Goal: Task Accomplishment & Management: Complete application form

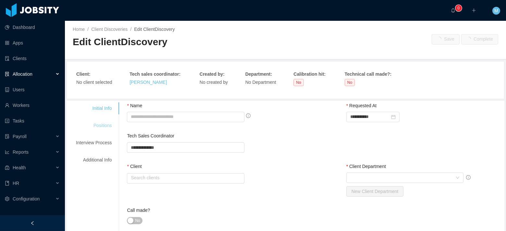
type input "**********"
type input "*"
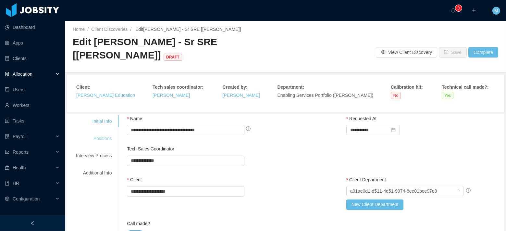
click at [111, 126] on div "Initial Info" at bounding box center [93, 121] width 51 height 12
click at [104, 140] on div "Positions" at bounding box center [93, 138] width 51 height 12
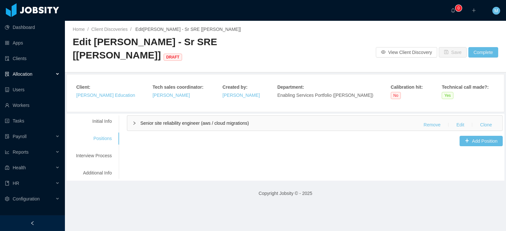
click at [179, 124] on span "Senior site reliability engineer (aws / cloud migrations)" at bounding box center [194, 122] width 109 height 5
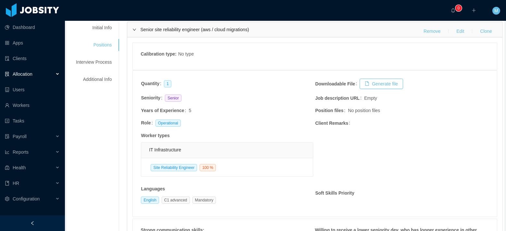
scroll to position [32, 0]
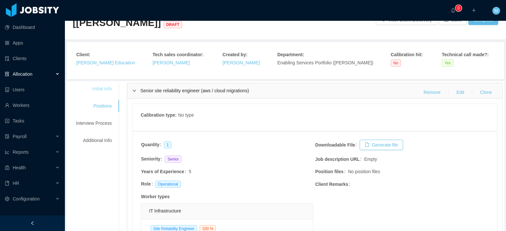
click at [99, 90] on div "Initial Info" at bounding box center [93, 89] width 51 height 12
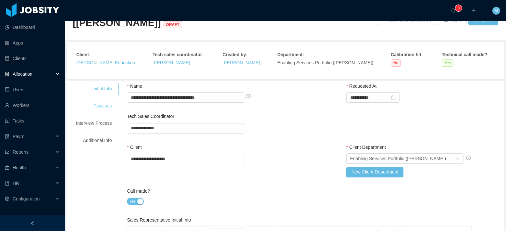
click at [103, 101] on div "Positions" at bounding box center [93, 106] width 51 height 12
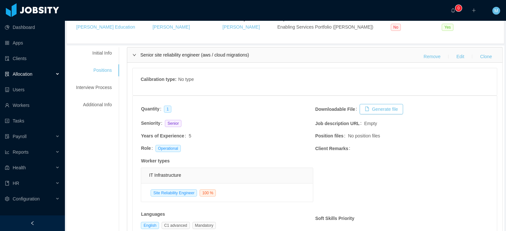
scroll to position [0, 0]
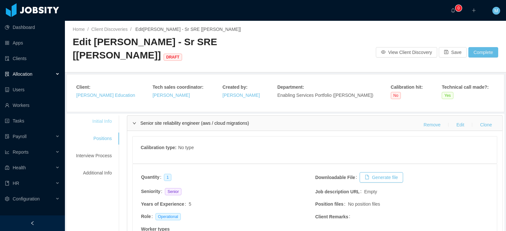
click at [103, 120] on div "Initial Info" at bounding box center [93, 121] width 51 height 12
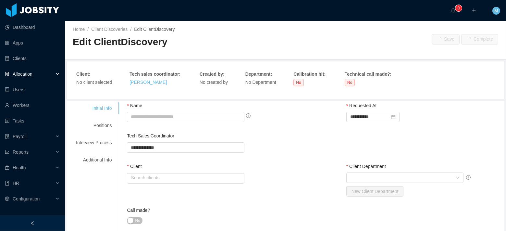
type input "**********"
type input "*"
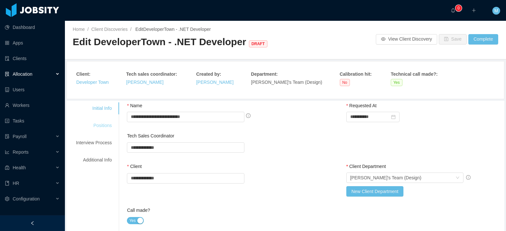
click at [109, 126] on div "Positions" at bounding box center [93, 125] width 51 height 12
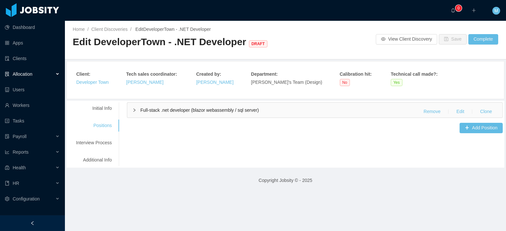
click at [170, 110] on span "Full-stack .net developer (blazor webassembly / sql server)" at bounding box center [199, 109] width 118 height 5
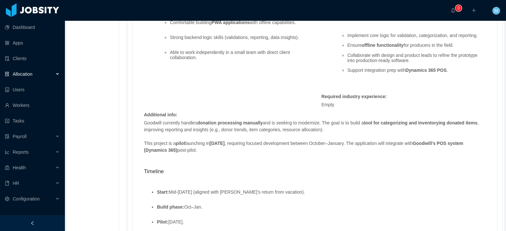
scroll to position [423, 0]
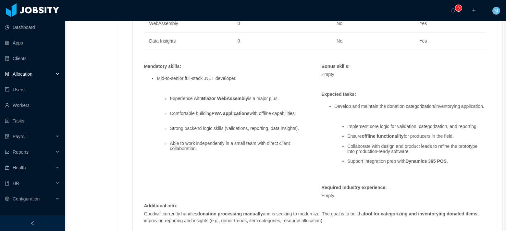
drag, startPoint x: 304, startPoint y: 112, endPoint x: 167, endPoint y: 113, distance: 137.2
click at [167, 113] on div "Mid-to-senior full-stack .NET developer. Experience with Blazor WebAssembly is …" at bounding box center [225, 122] width 171 height 102
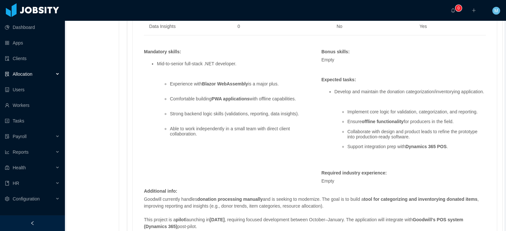
scroll to position [442, 0]
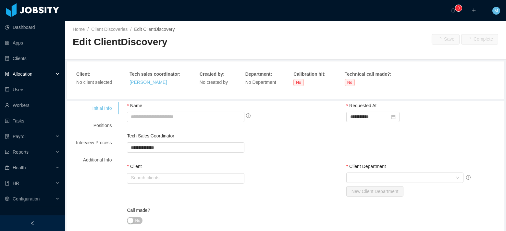
type input "**********"
type input "*"
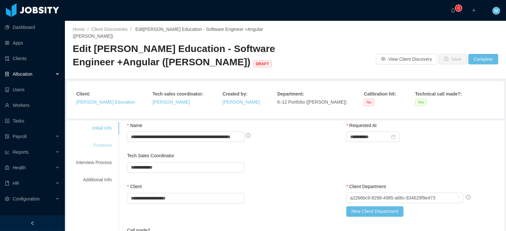
click at [110, 144] on div "Positions" at bounding box center [93, 145] width 51 height 12
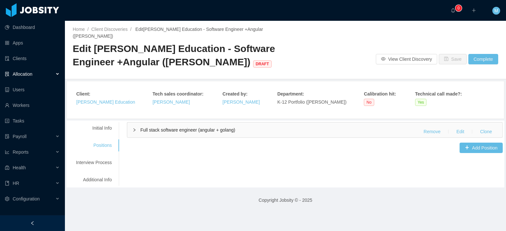
drag, startPoint x: 191, startPoint y: 130, endPoint x: 197, endPoint y: 123, distance: 9.0
click at [191, 130] on span "Full stack software engineer (angular + golang)" at bounding box center [187, 129] width 95 height 5
